Goal: Task Accomplishment & Management: Complete application form

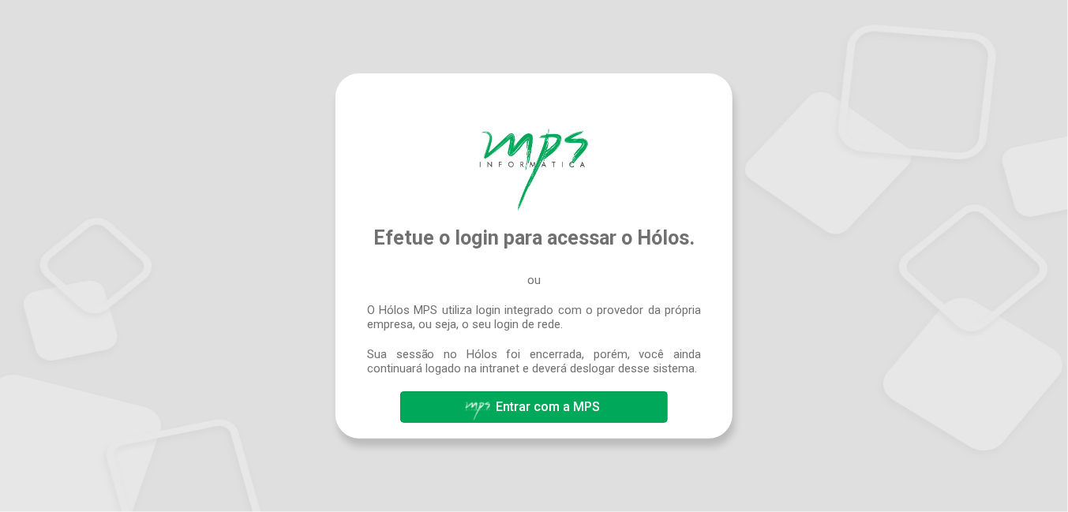
click at [603, 398] on button "Entrar com a MPS" at bounding box center [533, 407] width 267 height 32
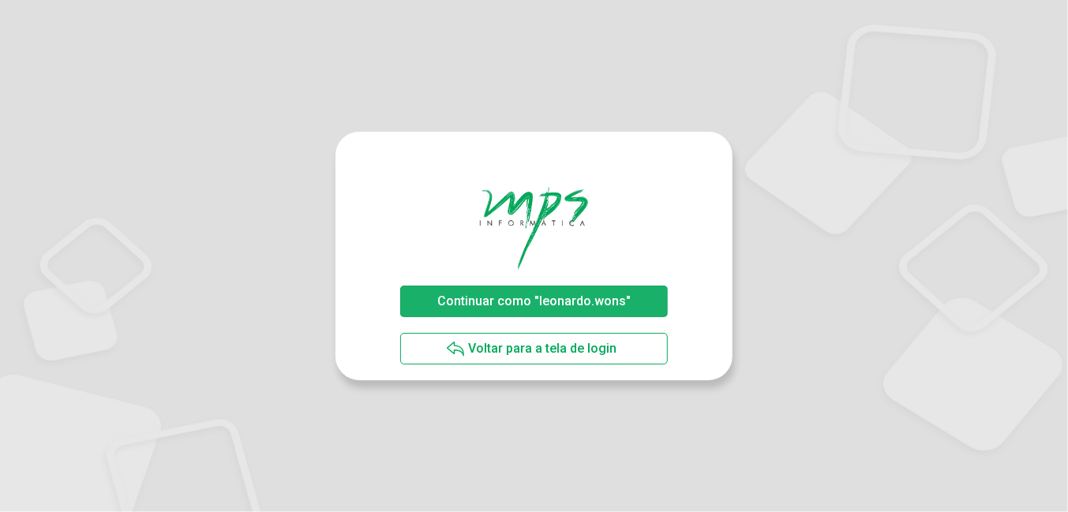
click at [608, 298] on span "Continuar como "leonardo.wons"" at bounding box center [533, 301] width 193 height 15
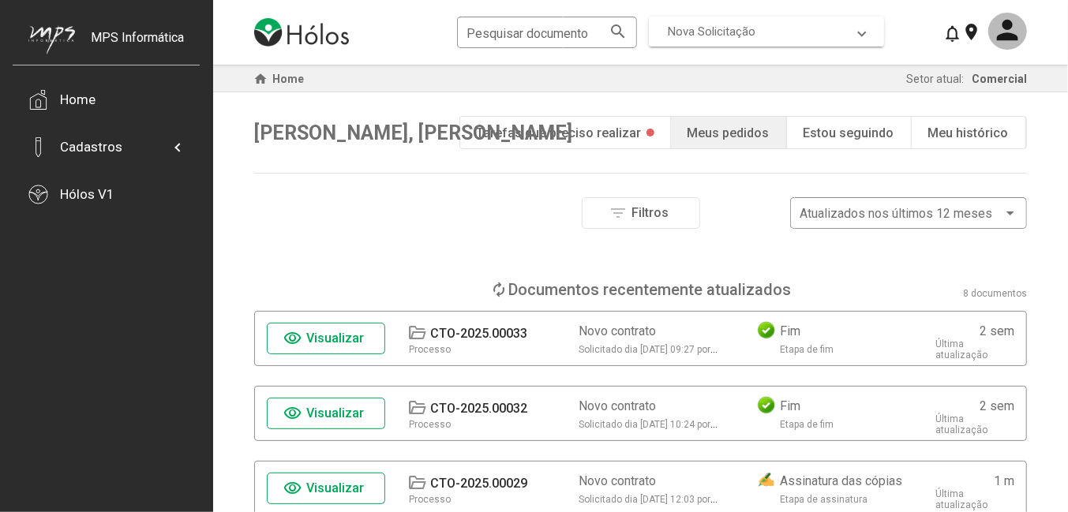
click at [856, 35] on span "Nova Solicitação" at bounding box center [763, 31] width 191 height 14
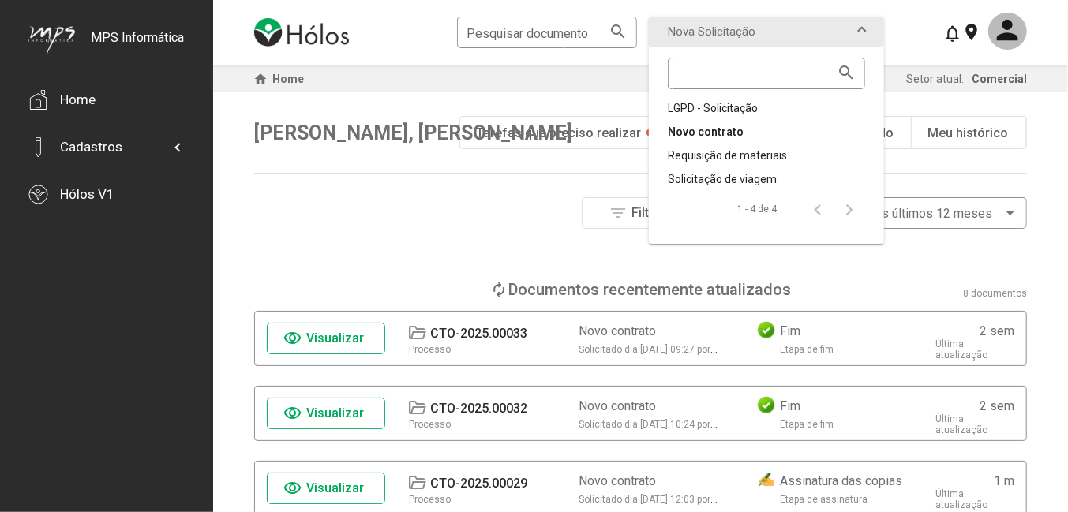
click at [740, 130] on div "Novo contrato" at bounding box center [766, 132] width 197 height 16
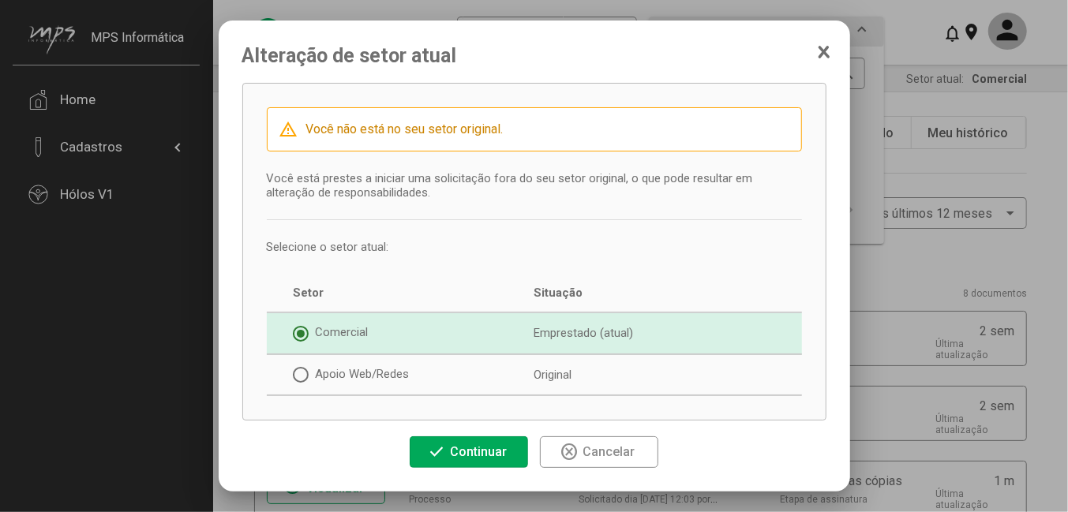
click at [471, 447] on span "Continuar" at bounding box center [478, 451] width 57 height 15
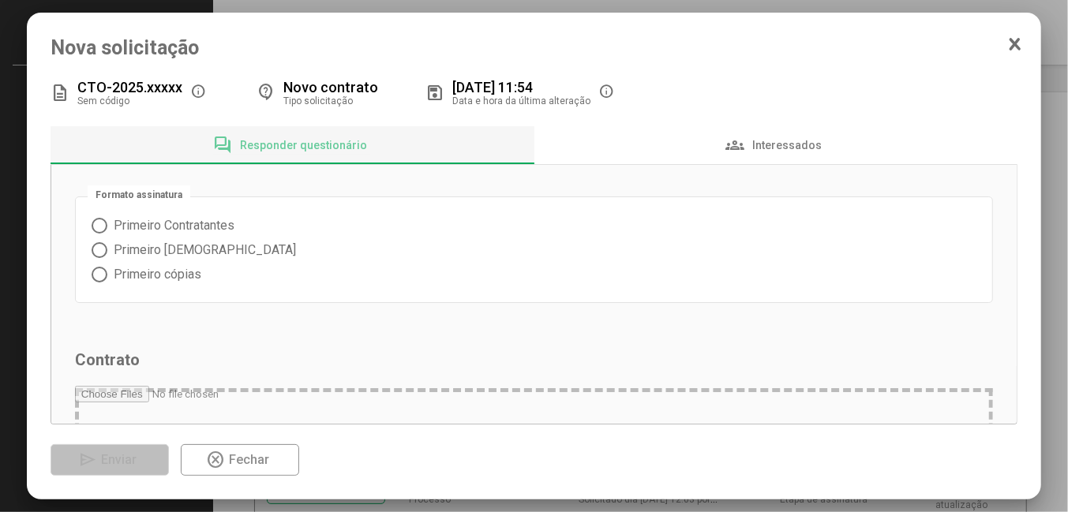
click at [95, 249] on span at bounding box center [100, 250] width 16 height 16
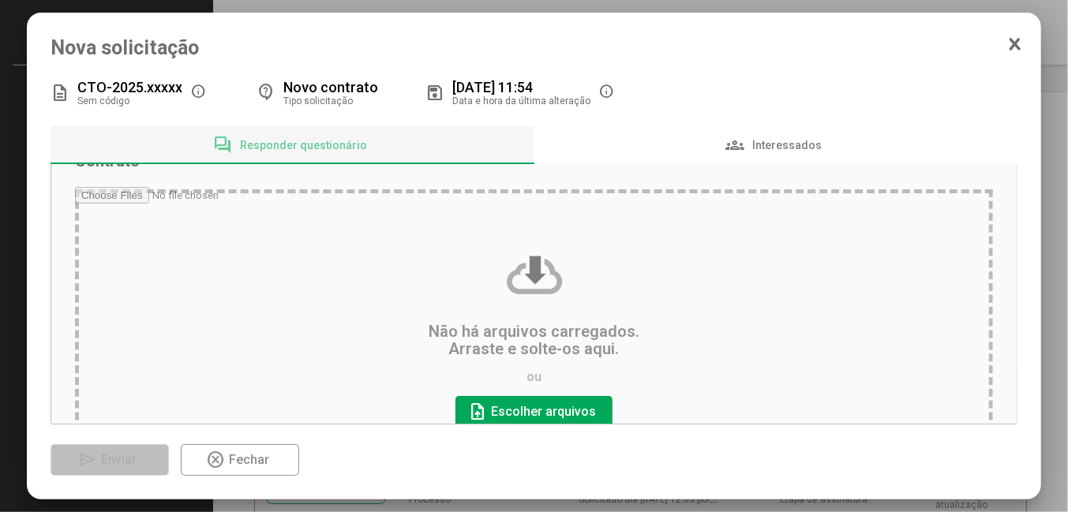
scroll to position [237, 0]
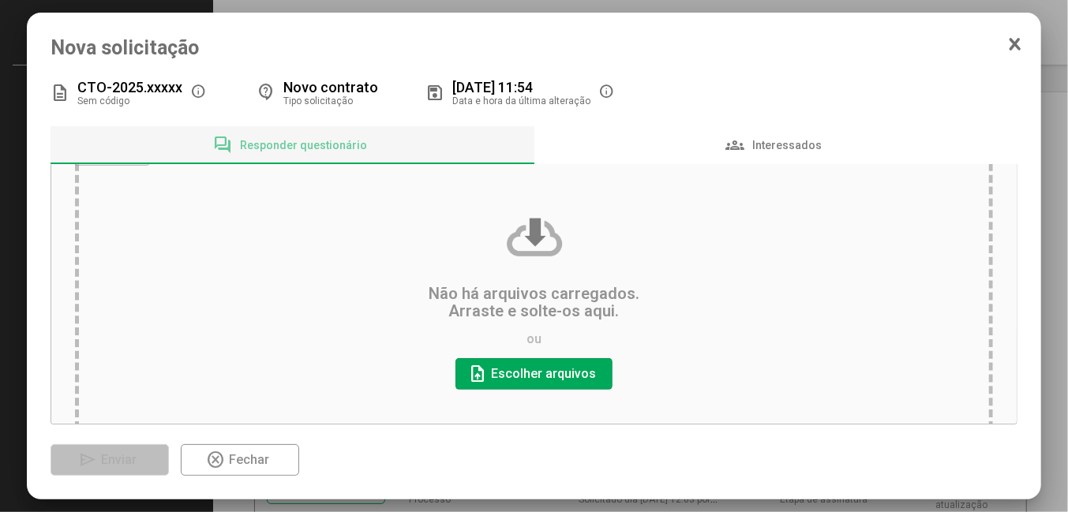
click at [529, 374] on input "file" at bounding box center [534, 299] width 918 height 300
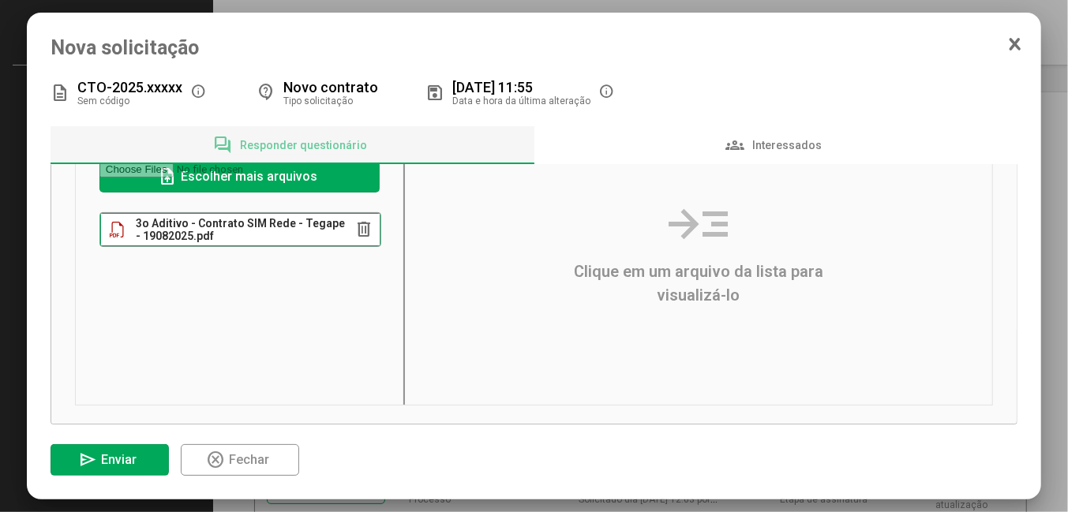
click at [312, 232] on span "3o Aditivo - Contrato SIM Rede - Tegape - 19082025.pdf" at bounding box center [242, 229] width 212 height 25
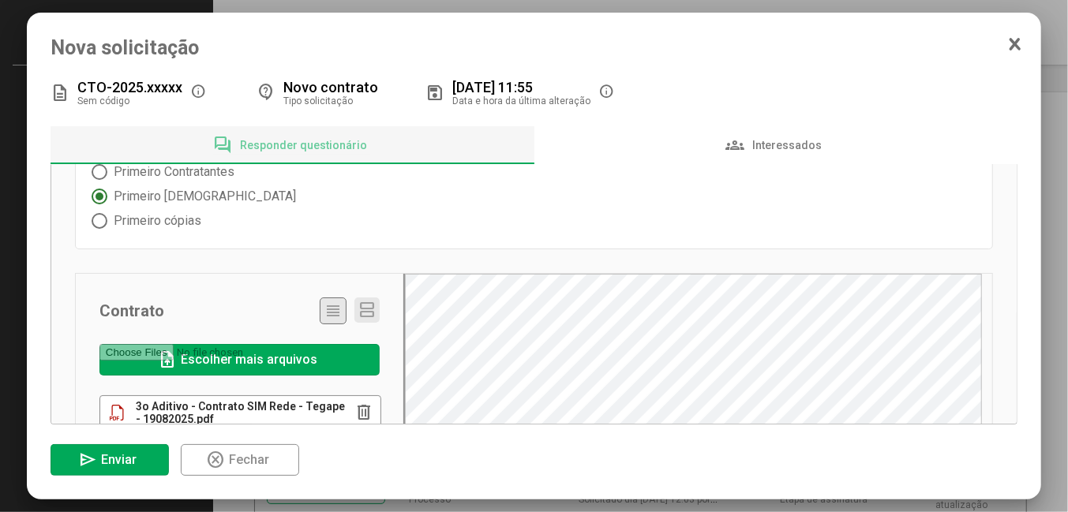
scroll to position [0, 0]
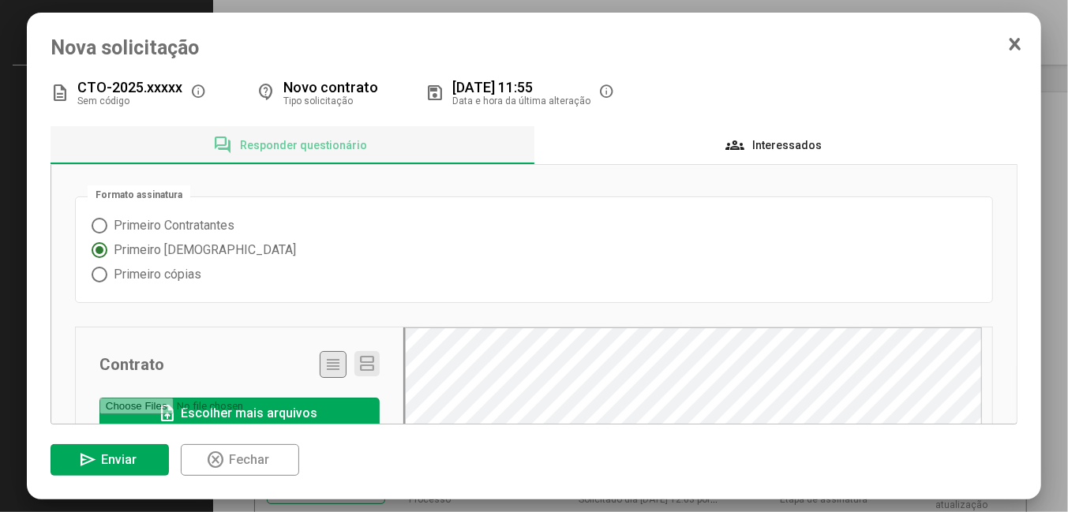
click at [790, 146] on span "Interessados" at bounding box center [786, 145] width 69 height 13
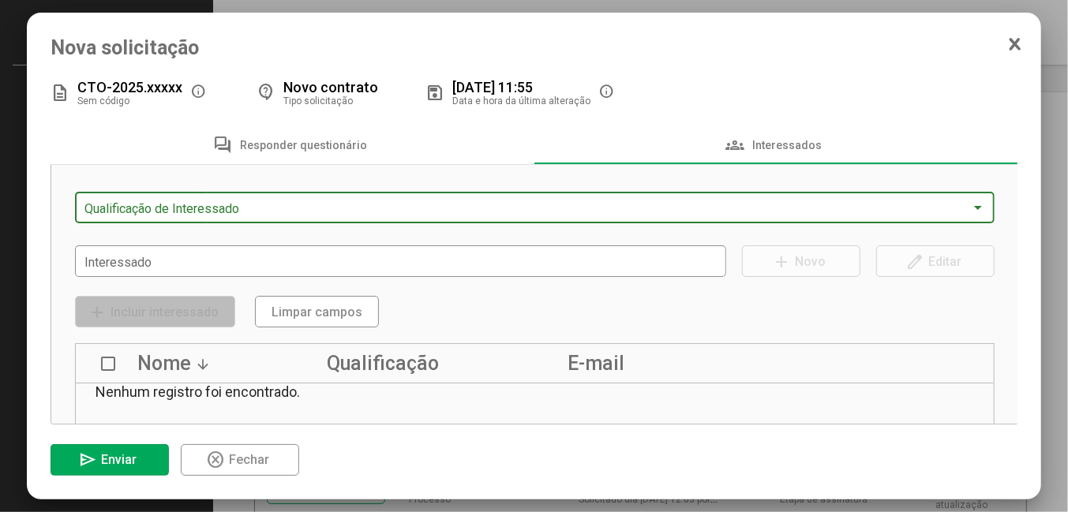
click at [238, 211] on span at bounding box center [527, 208] width 886 height 14
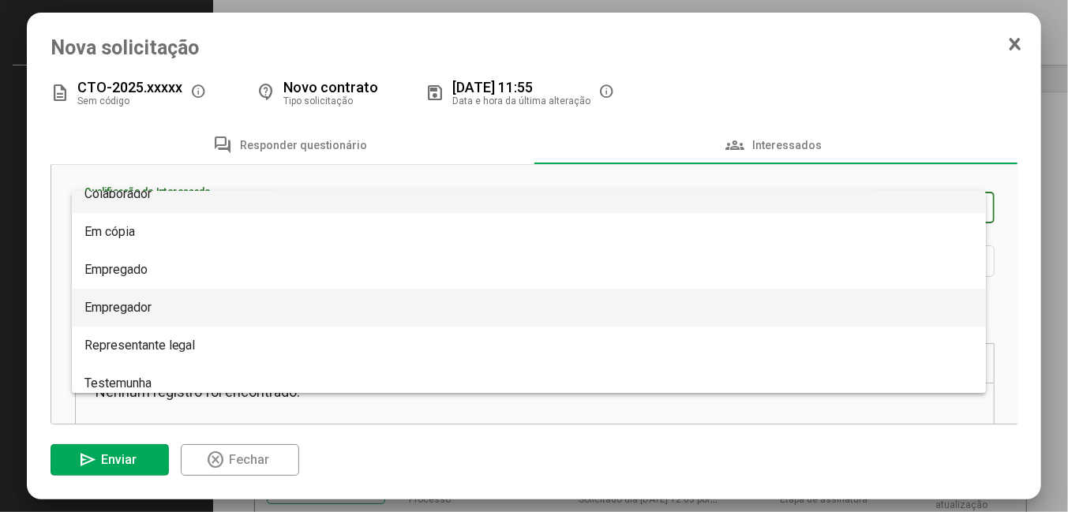
scroll to position [24, 0]
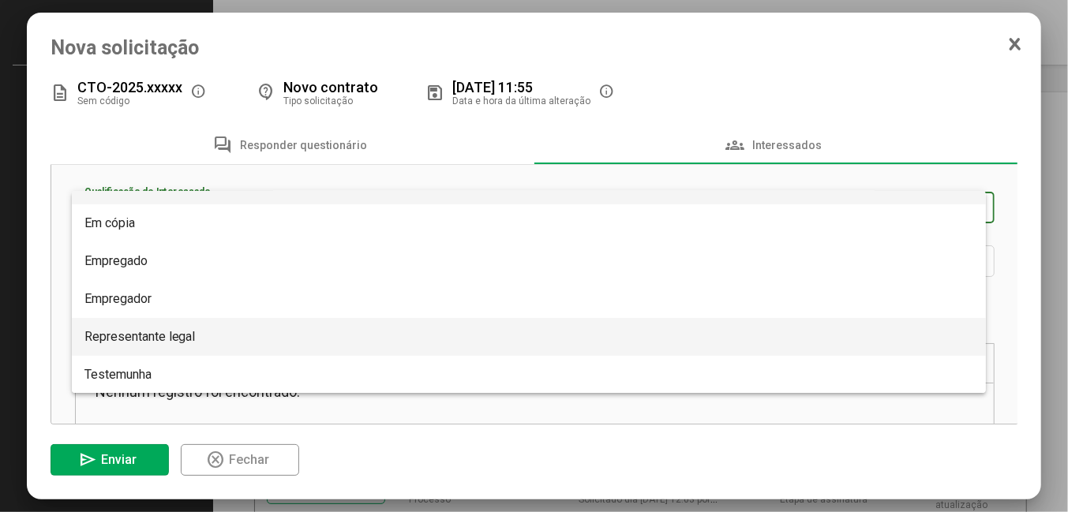
click at [158, 338] on span "Representante legal" at bounding box center [139, 336] width 111 height 15
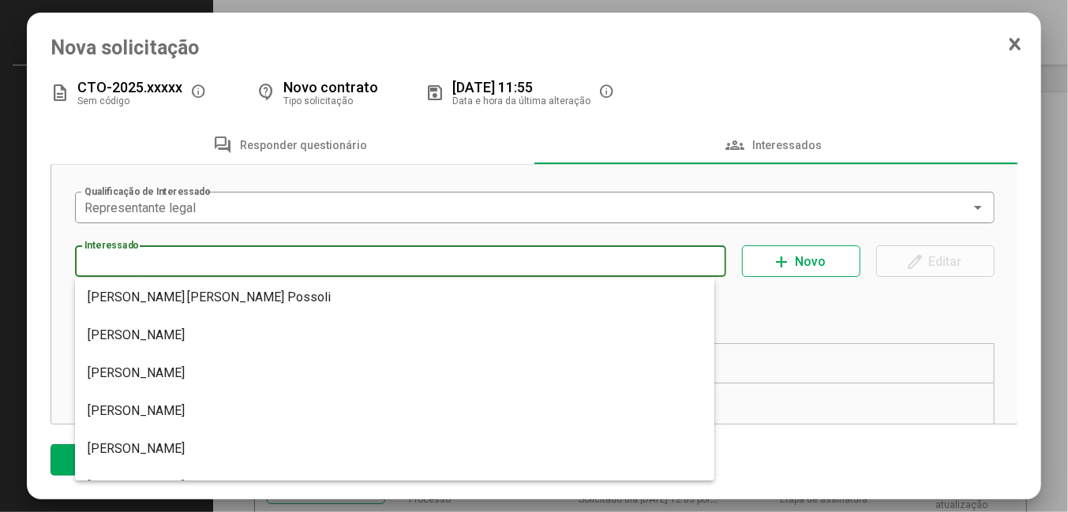
click at [190, 256] on input "Interessado" at bounding box center [400, 262] width 632 height 14
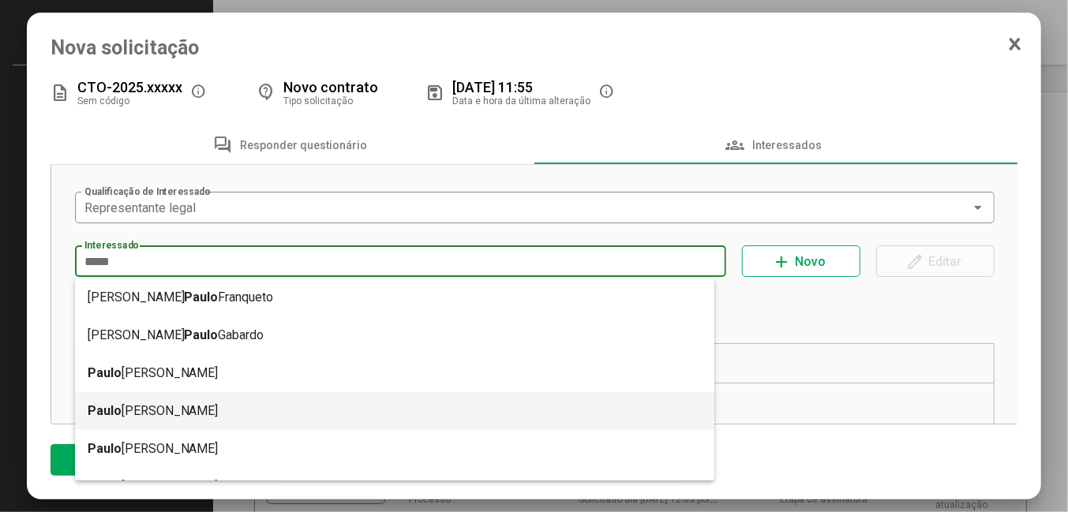
click at [154, 420] on mat-option "[PERSON_NAME]" at bounding box center [395, 411] width 640 height 38
type input "**********"
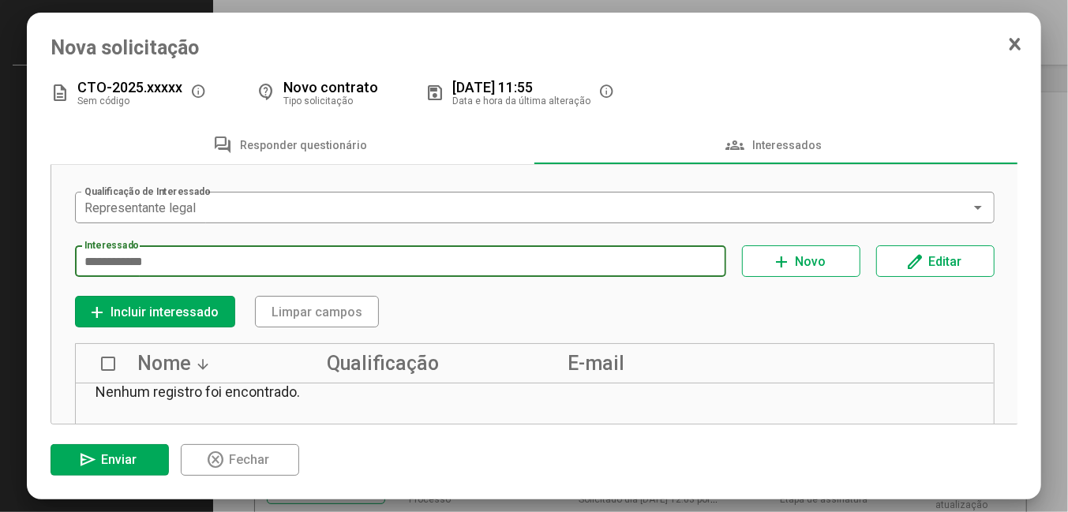
click at [204, 318] on span "Incluir interessado" at bounding box center [164, 312] width 108 height 15
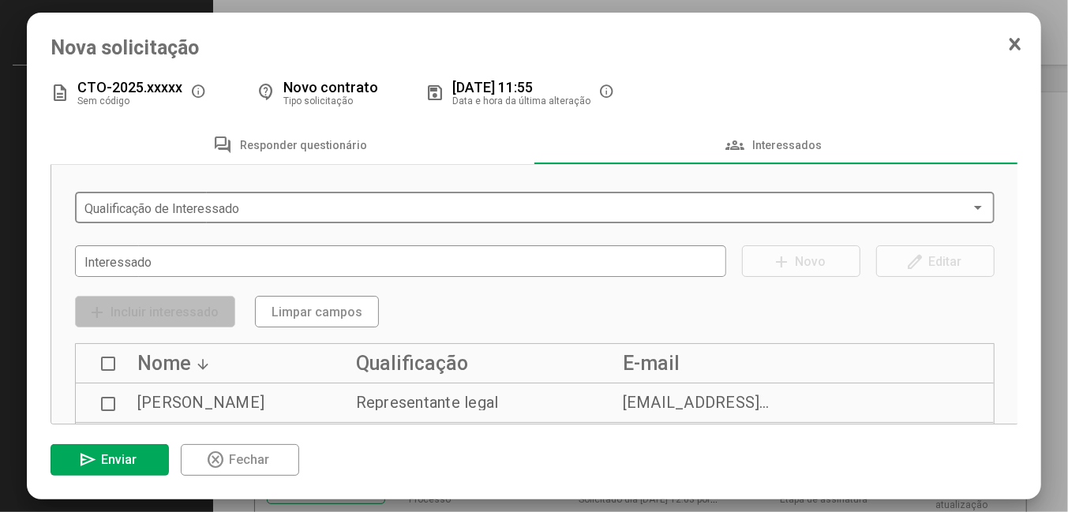
click at [212, 208] on span at bounding box center [527, 208] width 886 height 14
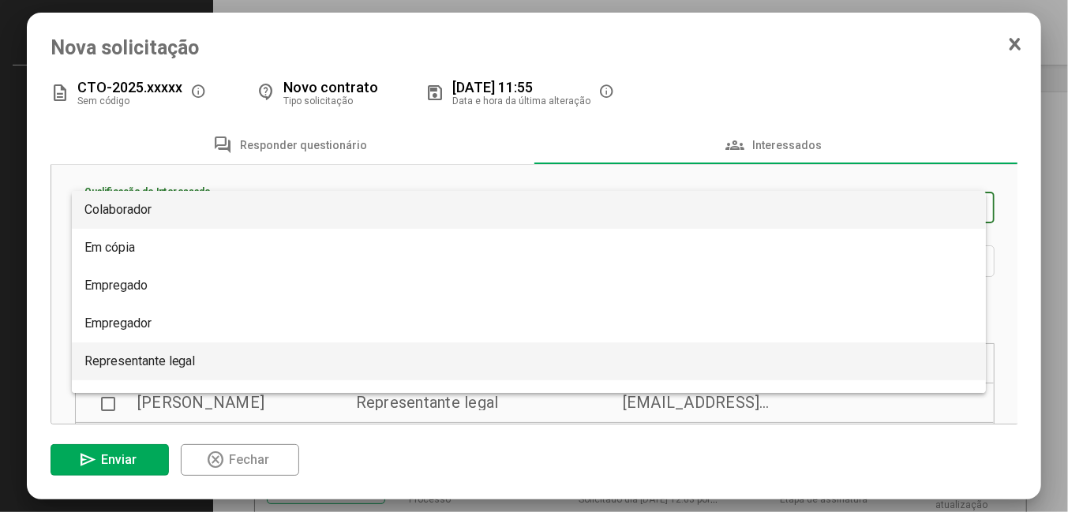
click at [166, 358] on span "Representante legal" at bounding box center [139, 361] width 111 height 15
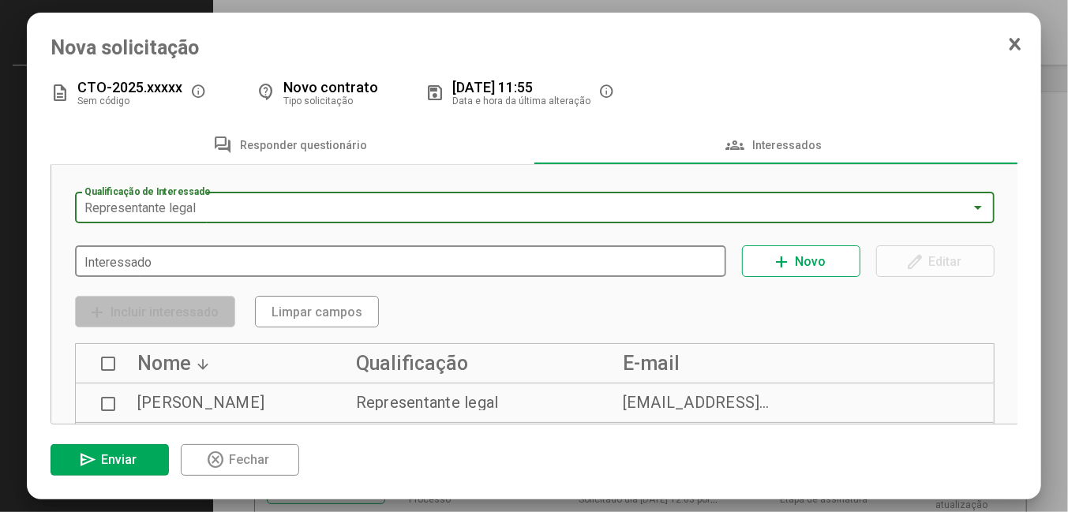
click at [177, 259] on input "Interessado" at bounding box center [400, 262] width 632 height 14
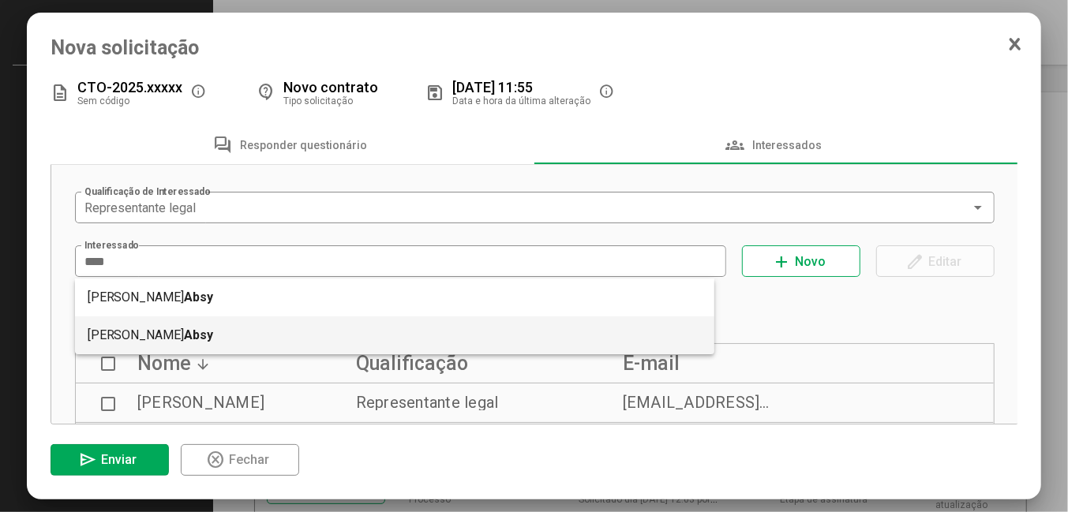
drag, startPoint x: 170, startPoint y: 332, endPoint x: 214, endPoint y: 334, distance: 44.2
click at [185, 334] on b "Absy" at bounding box center [199, 335] width 29 height 38
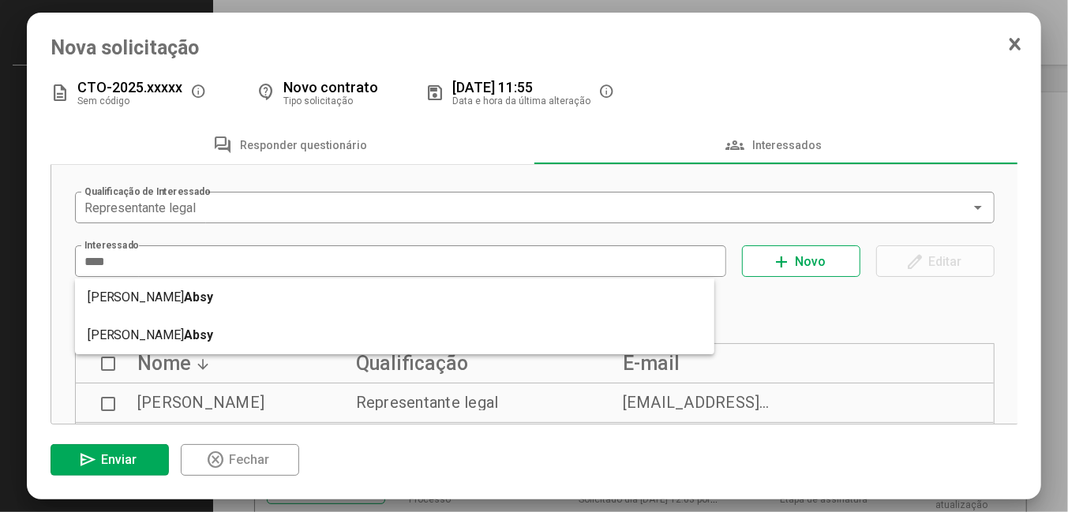
type input "**********"
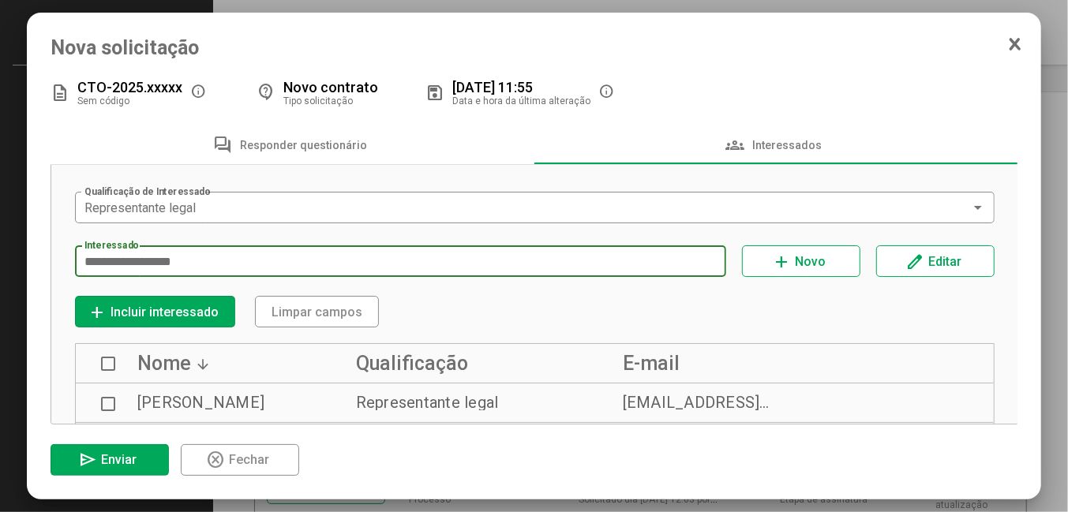
click at [184, 313] on span "Incluir interessado" at bounding box center [164, 312] width 108 height 15
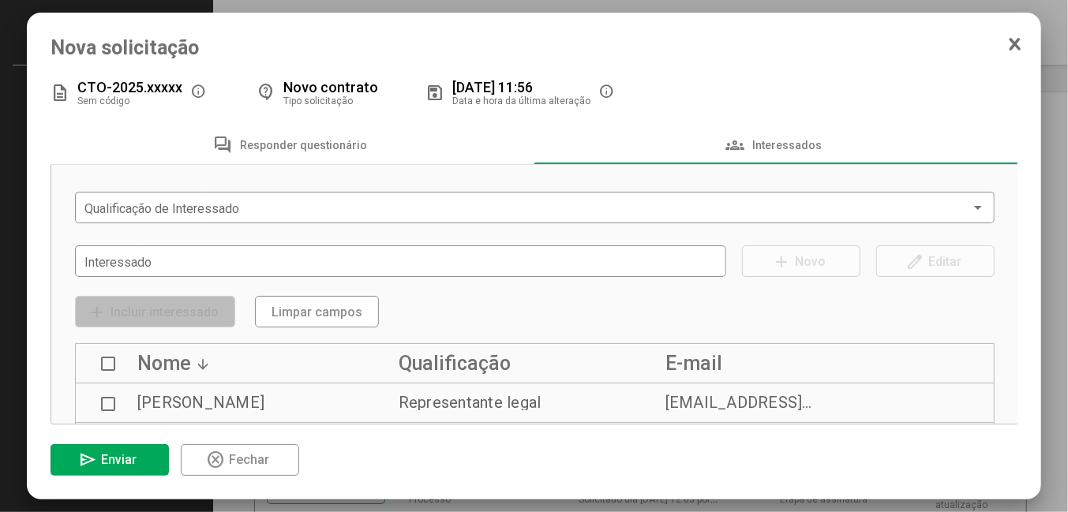
scroll to position [0, 0]
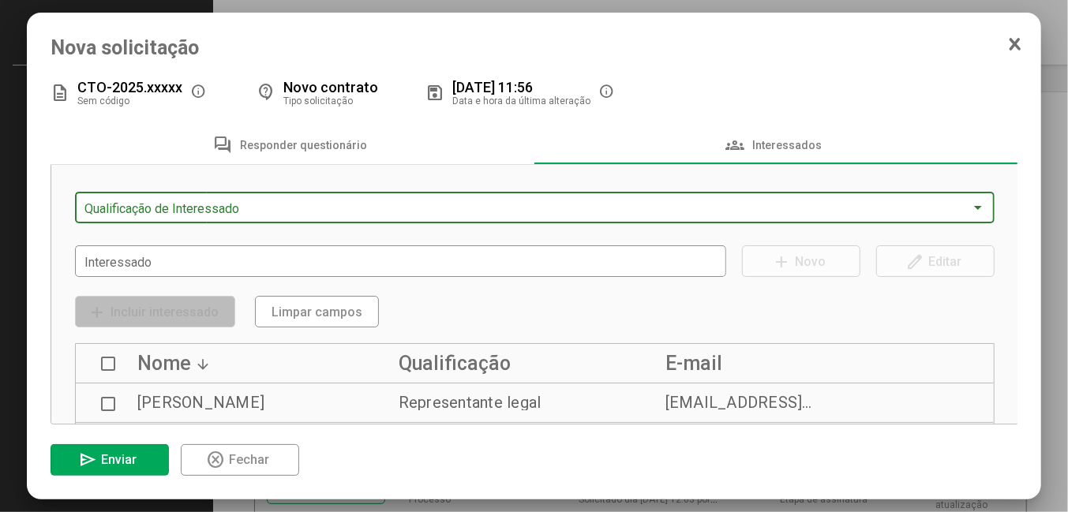
click at [196, 208] on span at bounding box center [527, 208] width 886 height 14
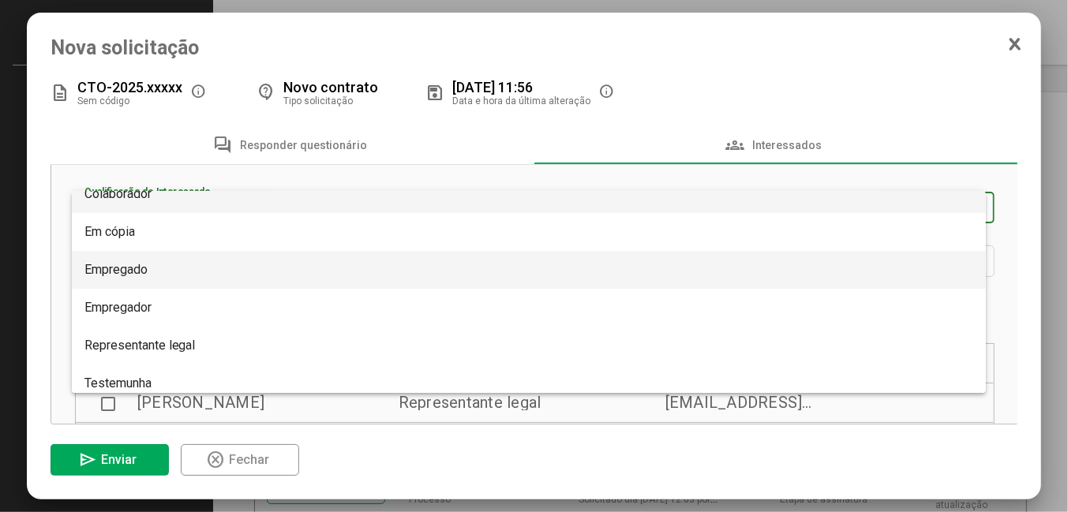
scroll to position [24, 0]
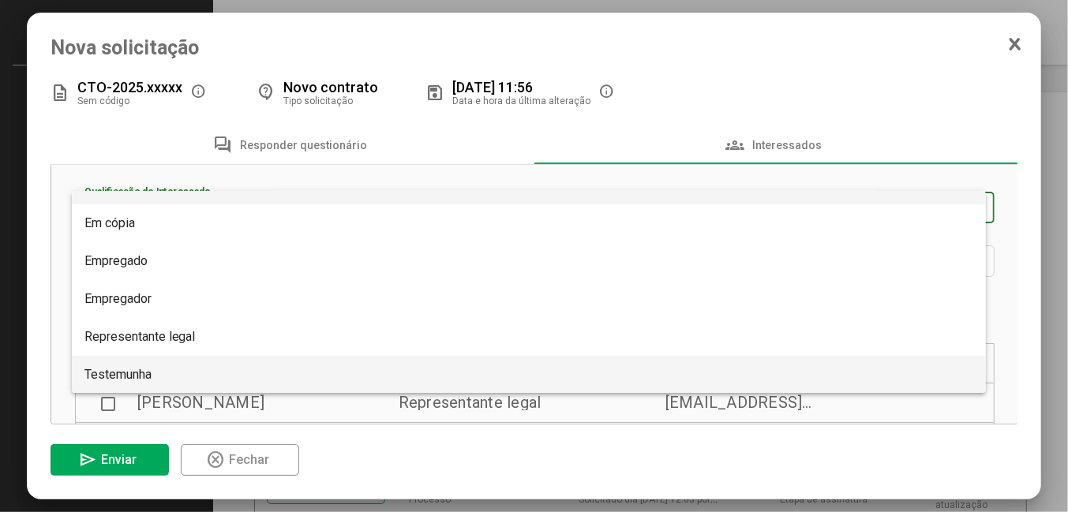
click at [146, 374] on span "Testemunha" at bounding box center [117, 374] width 67 height 15
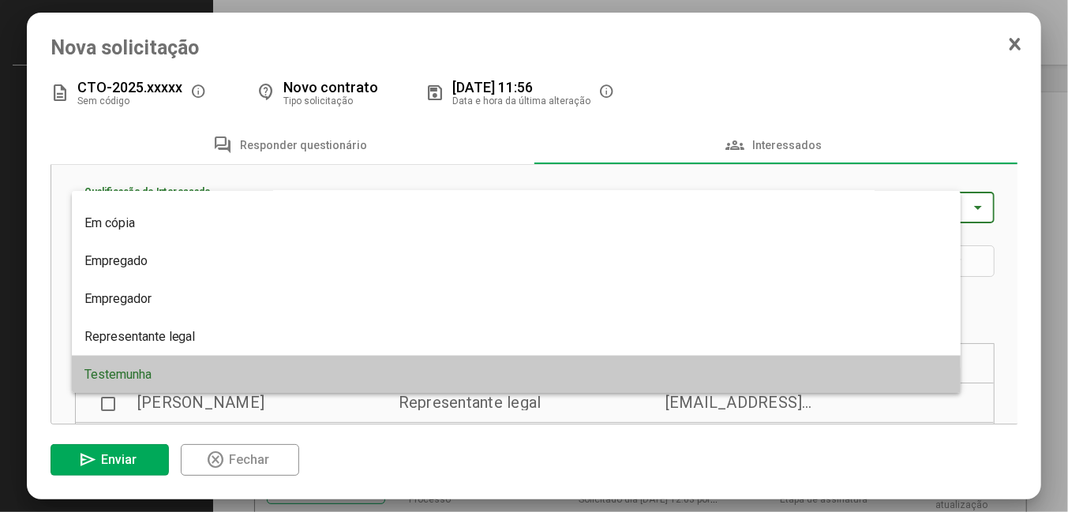
scroll to position [25, 0]
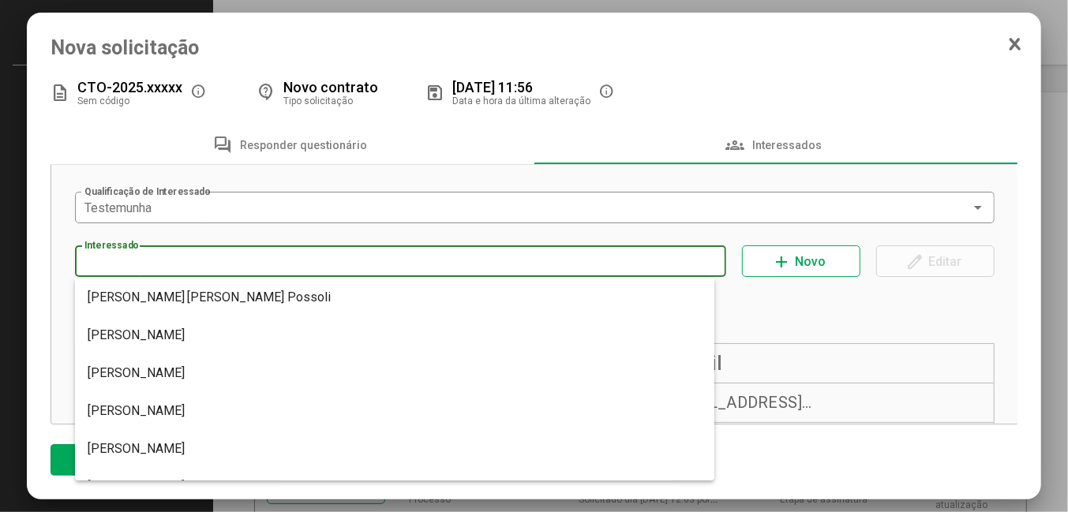
drag, startPoint x: 147, startPoint y: 372, endPoint x: 148, endPoint y: 257, distance: 114.4
click at [148, 257] on input "Interessado" at bounding box center [400, 262] width 632 height 14
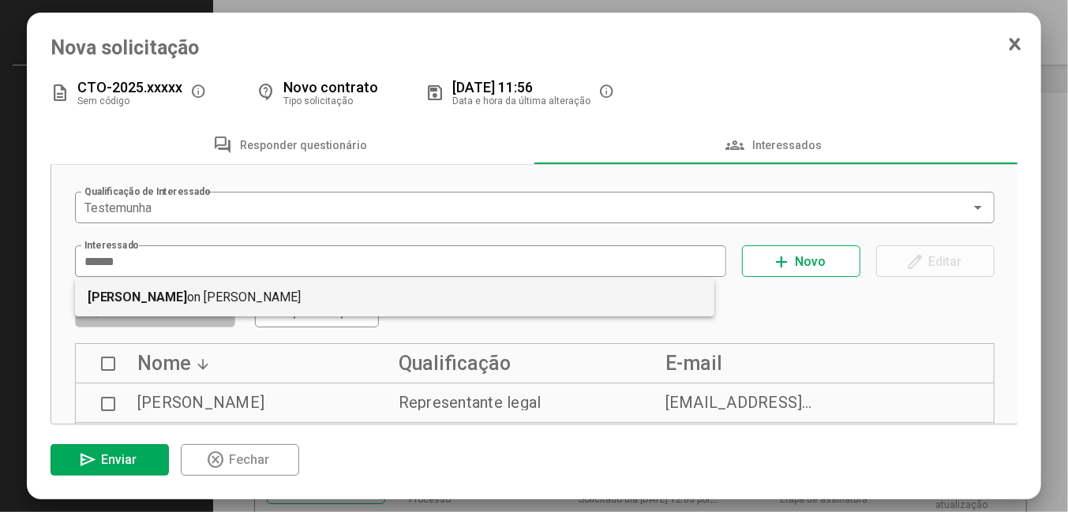
click at [181, 303] on mat-option "[PERSON_NAME] on [PERSON_NAME]" at bounding box center [395, 298] width 640 height 38
type input "**********"
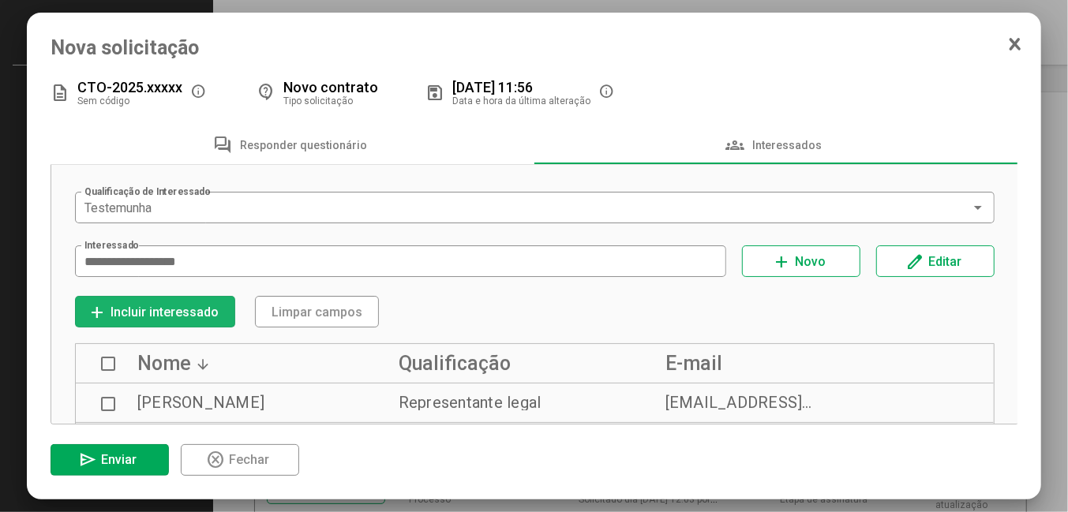
click at [200, 312] on span "Incluir interessado" at bounding box center [164, 312] width 108 height 15
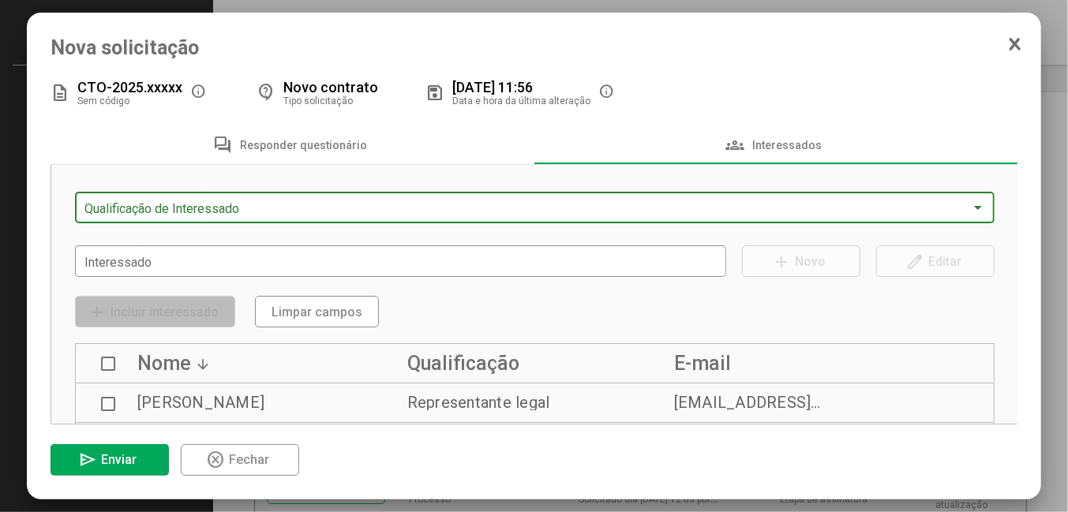
click at [200, 209] on span at bounding box center [527, 208] width 886 height 14
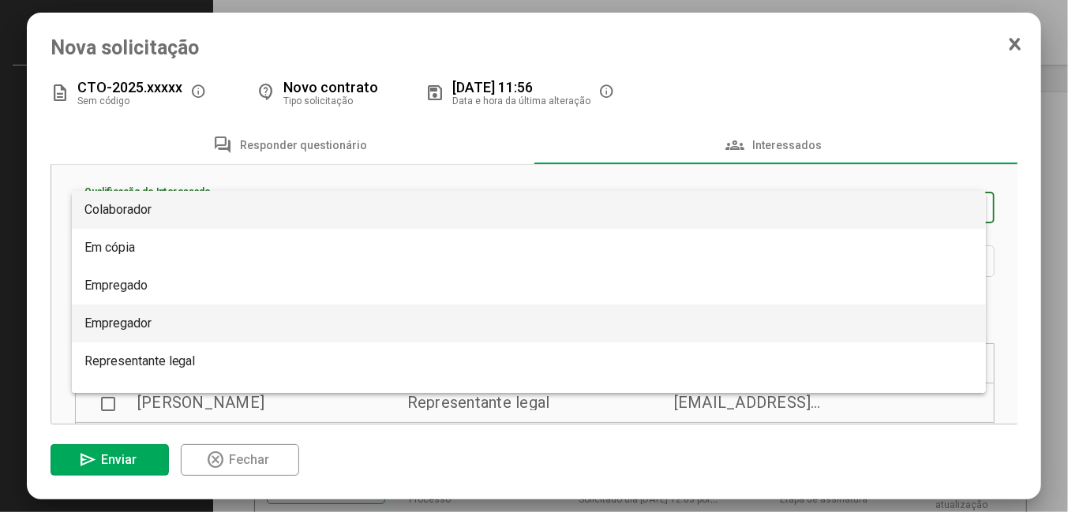
scroll to position [24, 0]
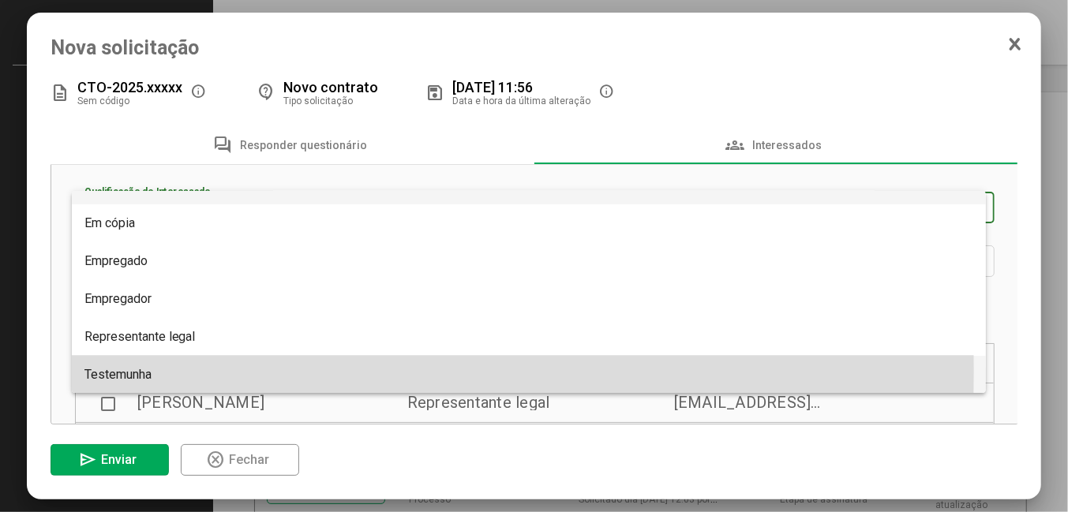
click at [141, 371] on span "Testemunha" at bounding box center [117, 374] width 67 height 15
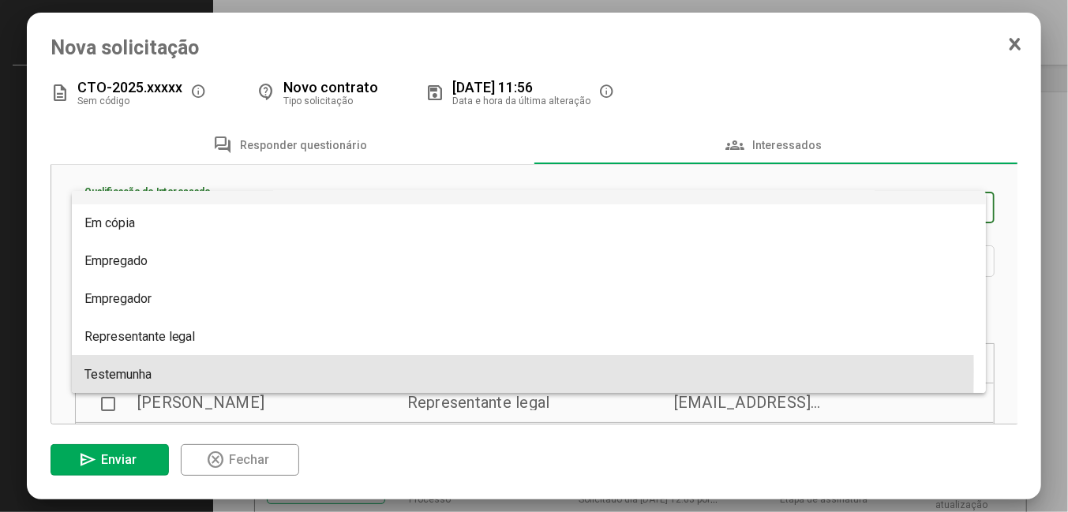
scroll to position [25, 0]
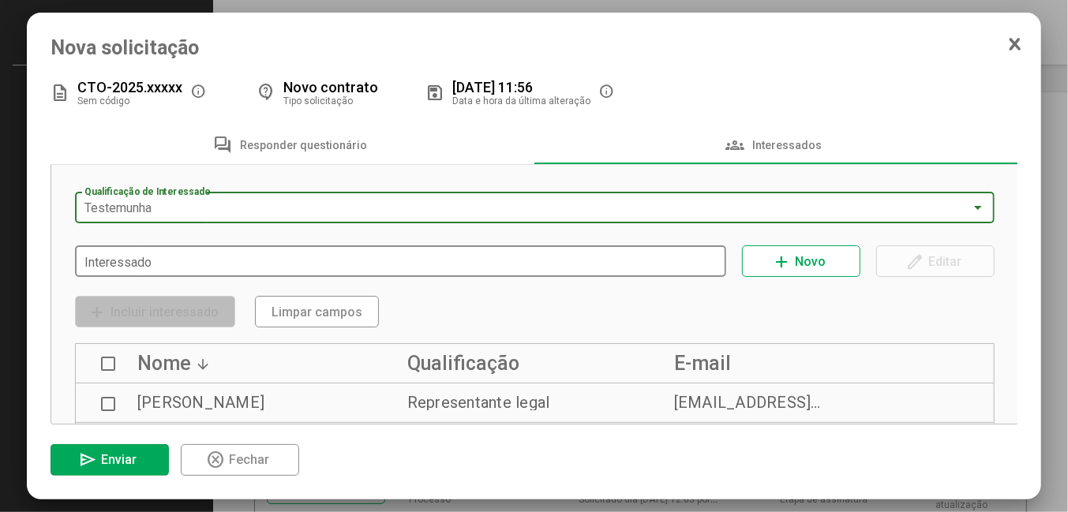
click at [150, 260] on input "Interessado" at bounding box center [400, 262] width 632 height 14
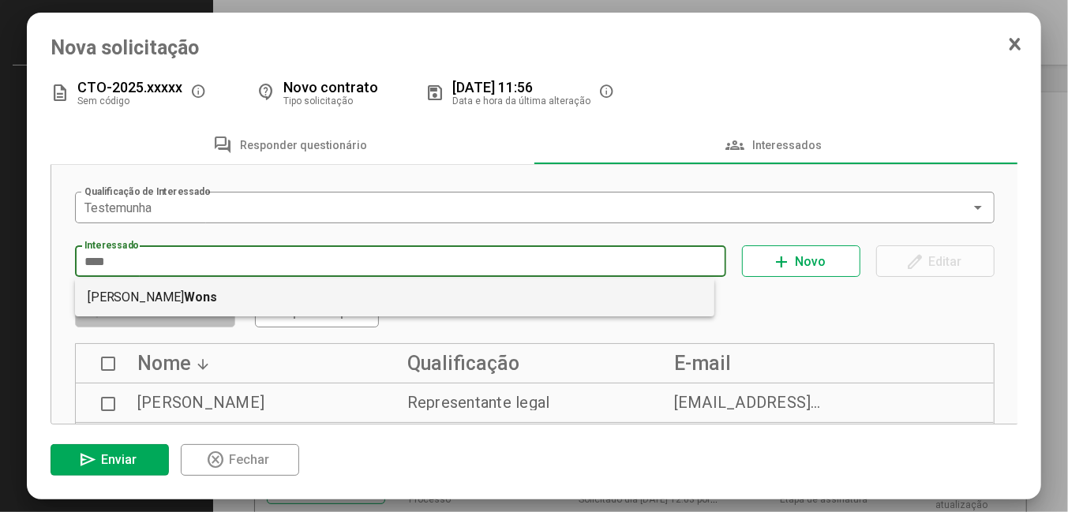
click at [137, 290] on mat-option "[PERSON_NAME]" at bounding box center [395, 298] width 640 height 38
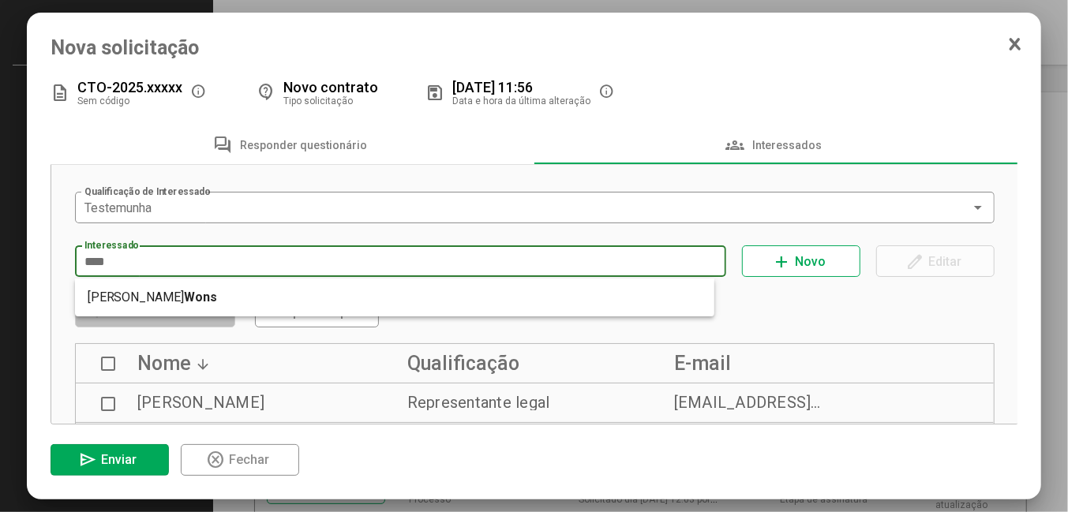
type input "**********"
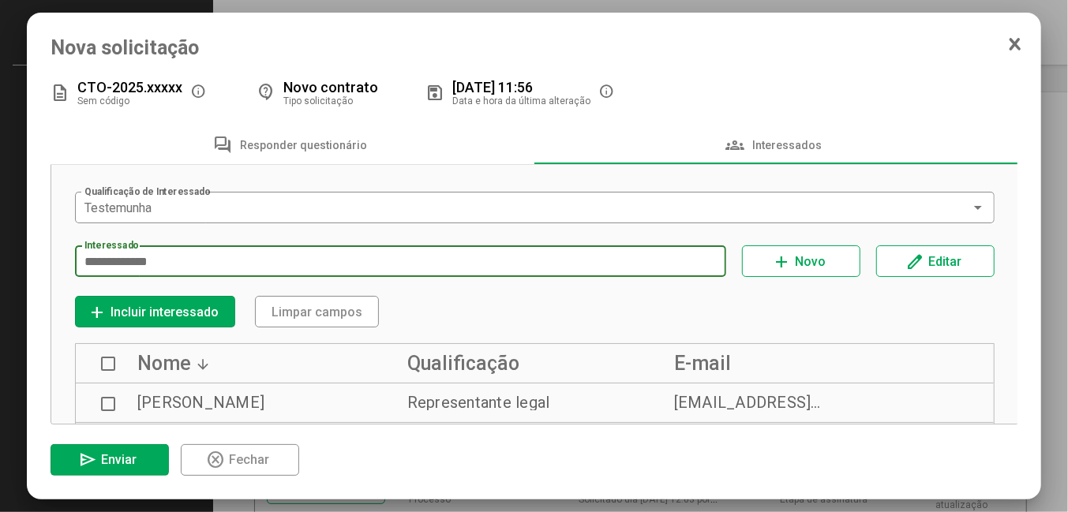
click at [185, 310] on span "Incluir interessado" at bounding box center [164, 312] width 108 height 15
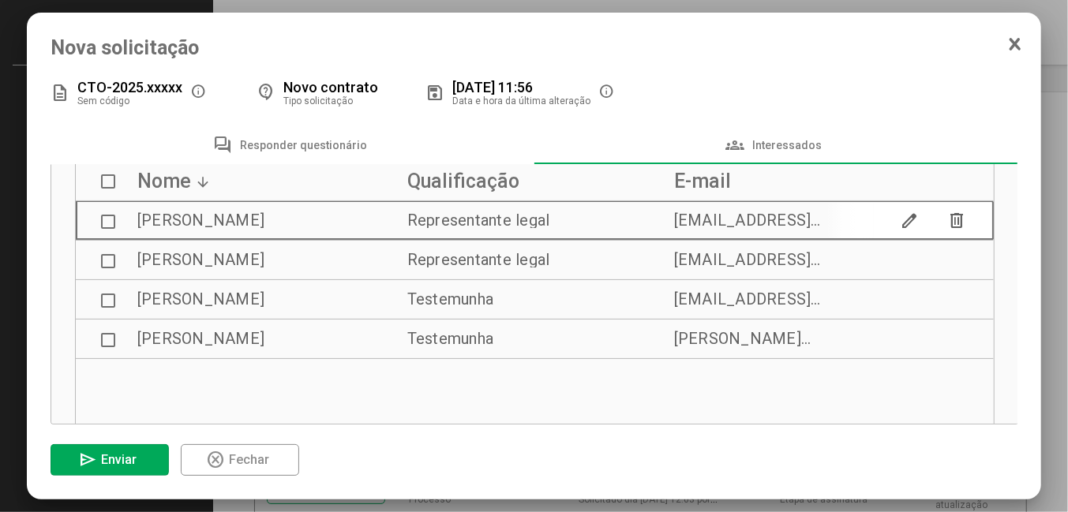
scroll to position [0, 0]
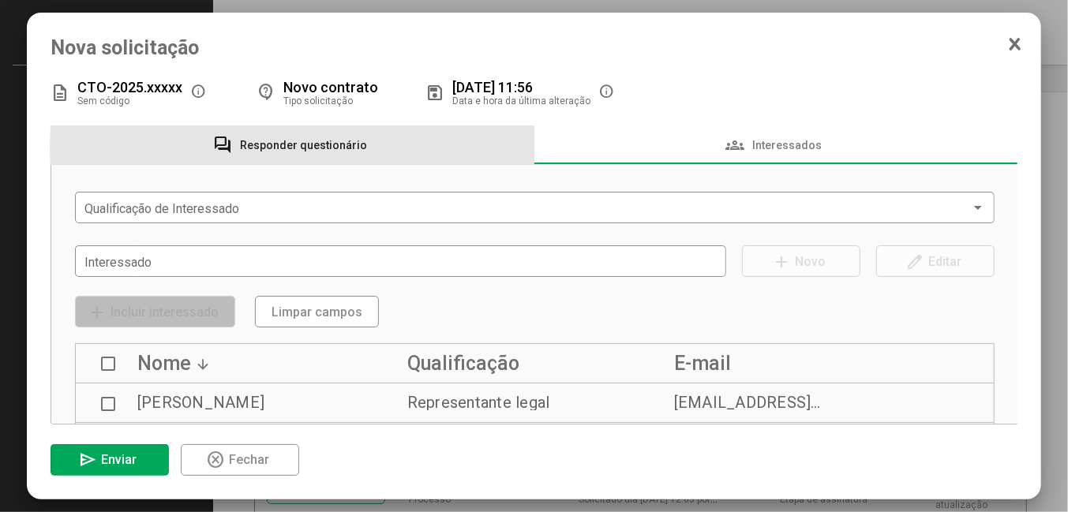
click at [339, 149] on span "Responder questionário" at bounding box center [303, 145] width 127 height 13
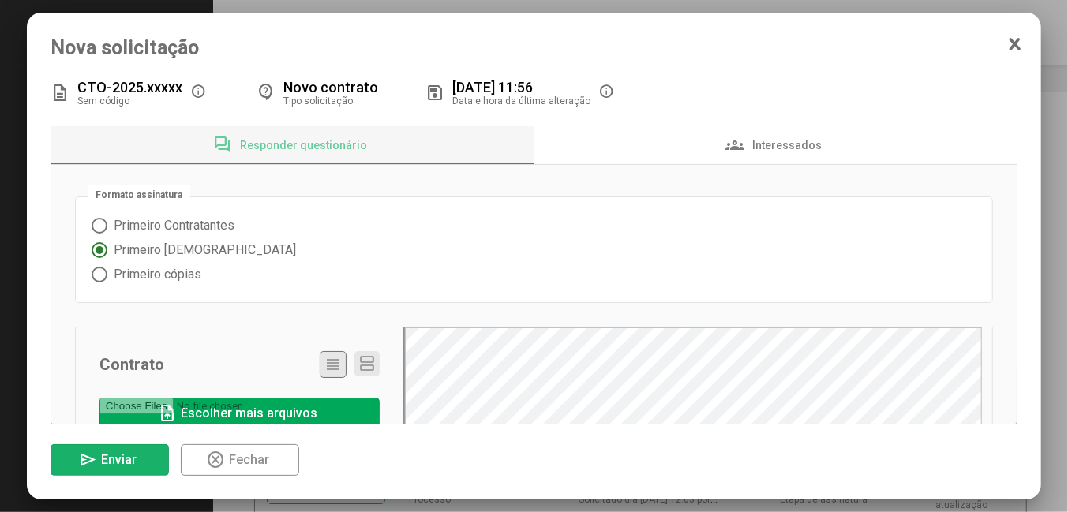
click at [133, 454] on span "Enviar" at bounding box center [119, 459] width 36 height 15
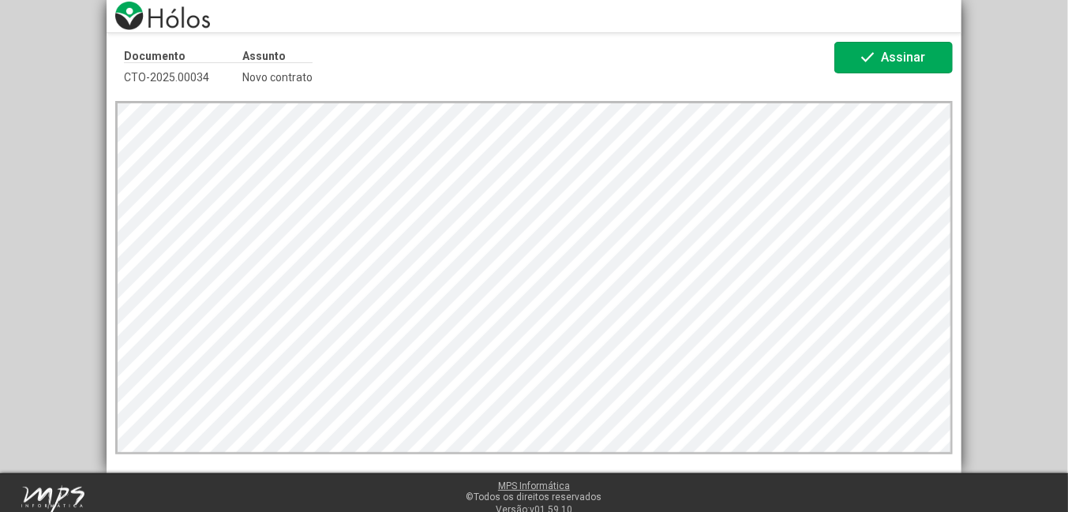
click at [899, 63] on span "Assinar" at bounding box center [903, 57] width 44 height 15
